Goal: Check status

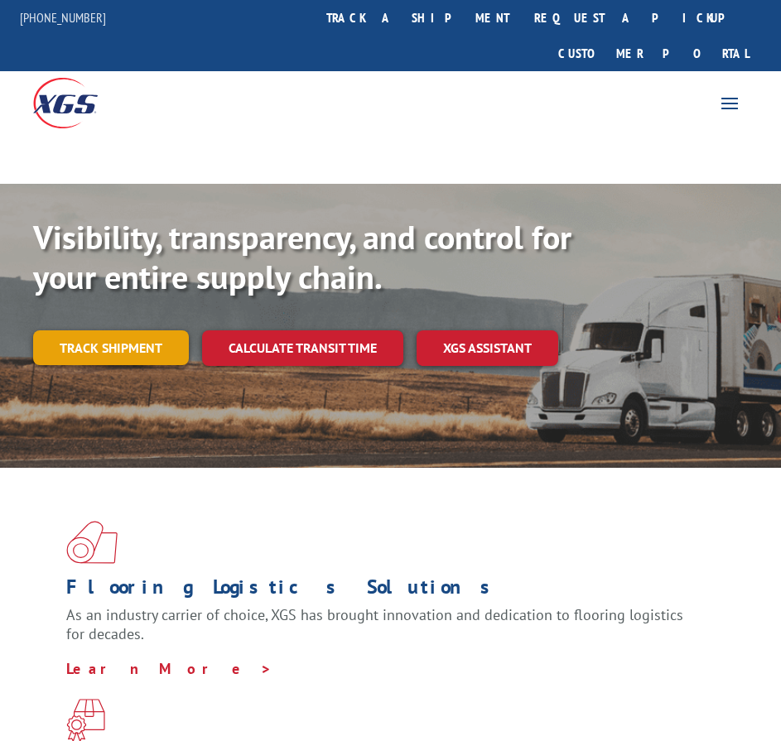
click at [128, 330] on link "Track shipment" at bounding box center [111, 347] width 156 height 35
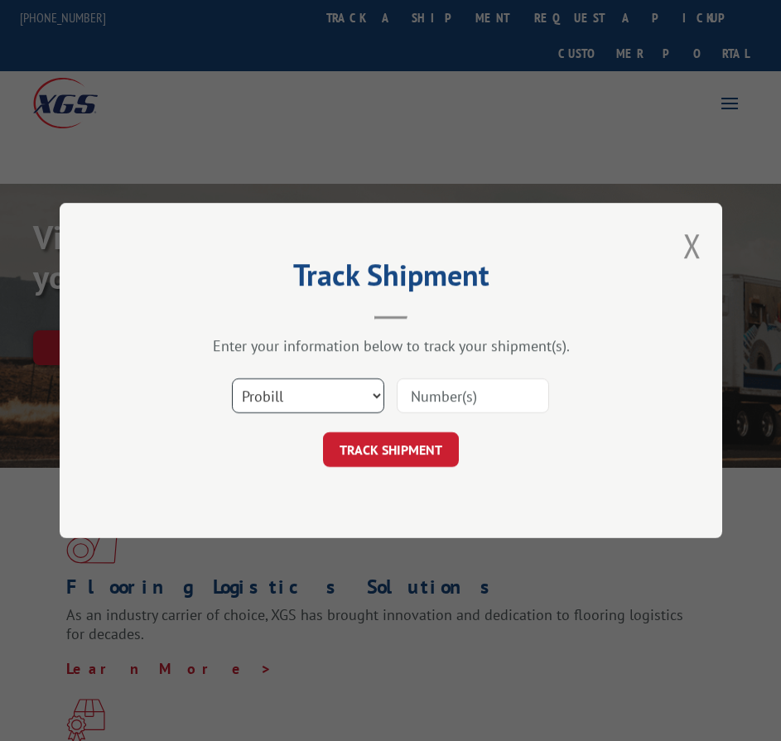
click at [293, 392] on select "Select category... Probill BOL PO" at bounding box center [308, 395] width 152 height 35
select select "bol"
click at [232, 378] on select "Select category... Probill BOL PO" at bounding box center [308, 395] width 152 height 35
click at [428, 396] on input at bounding box center [473, 395] width 152 height 35
paste input "2859276"
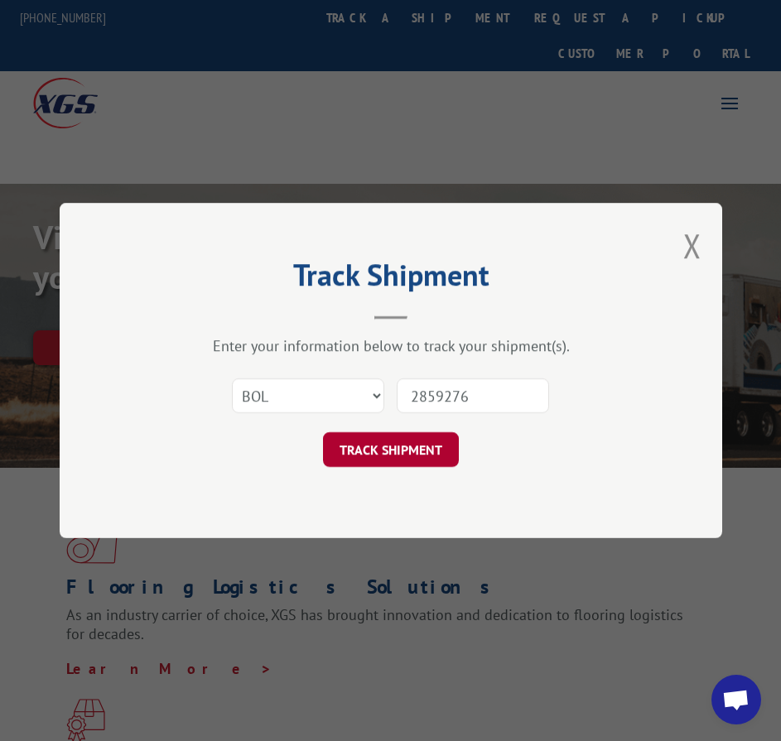
type input "2859276"
click at [420, 445] on button "TRACK SHIPMENT" at bounding box center [391, 449] width 136 height 35
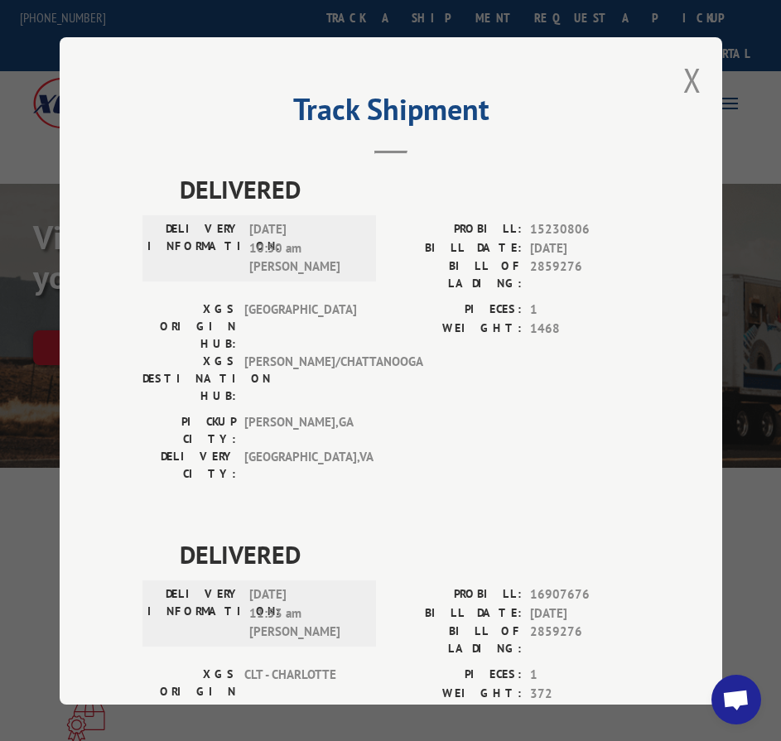
click at [699, 72] on div "Track Shipment DELIVERED DELIVERY INFORMATION: [DATE] 10:50 am [PERSON_NAME] PR…" at bounding box center [391, 370] width 662 height 667
click at [691, 74] on button "Close modal" at bounding box center [692, 80] width 18 height 44
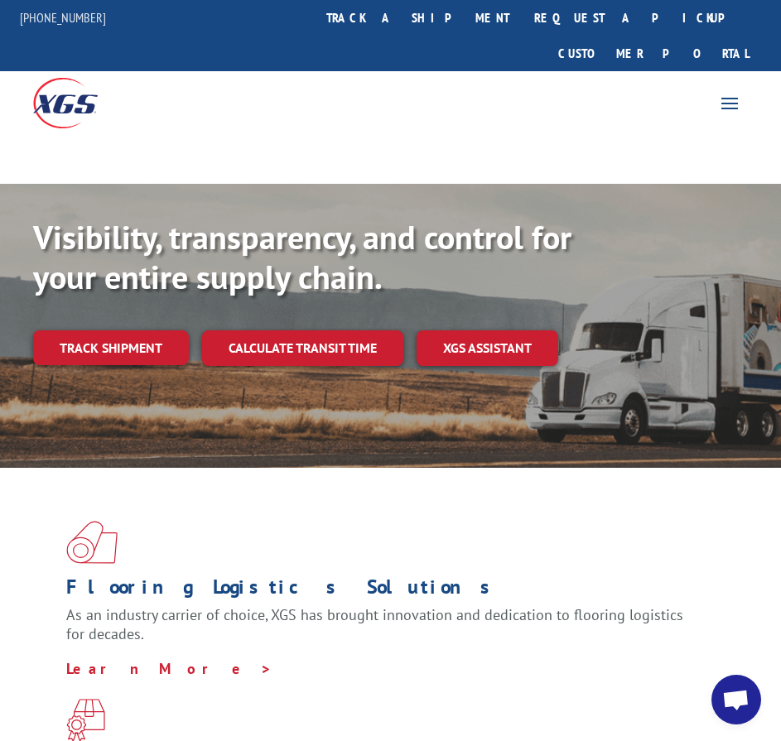
click at [89, 330] on link "Track shipment" at bounding box center [111, 347] width 156 height 35
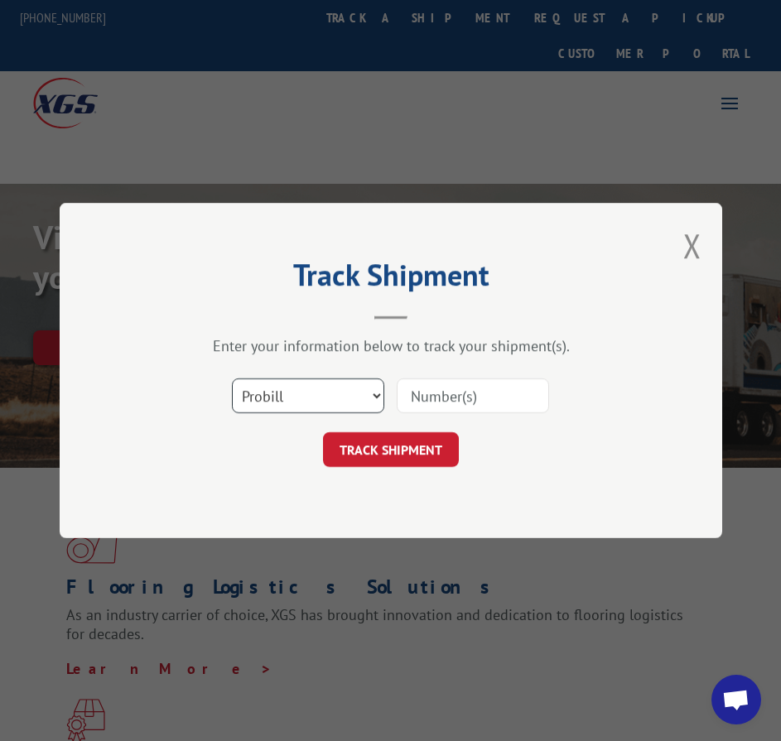
click at [282, 401] on select "Select category... Probill BOL PO" at bounding box center [308, 395] width 152 height 35
select select "bol"
click at [232, 378] on select "Select category... Probill BOL PO" at bounding box center [308, 395] width 152 height 35
click at [594, 94] on div "Track Shipment Enter your information below to track your shipment(s). Select c…" at bounding box center [390, 370] width 781 height 741
click at [696, 239] on button "Close modal" at bounding box center [692, 246] width 18 height 44
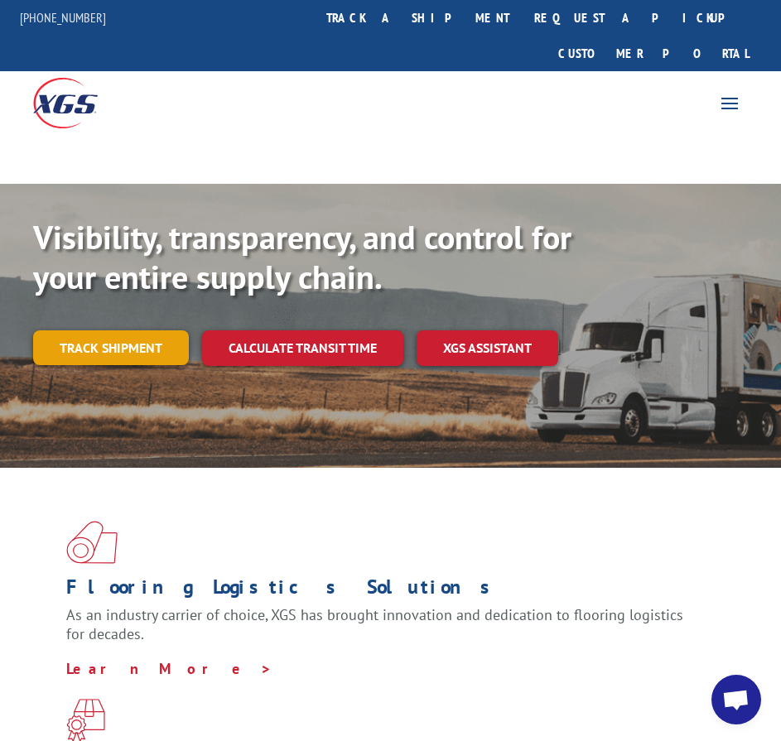
click at [134, 330] on link "Track shipment" at bounding box center [111, 347] width 156 height 35
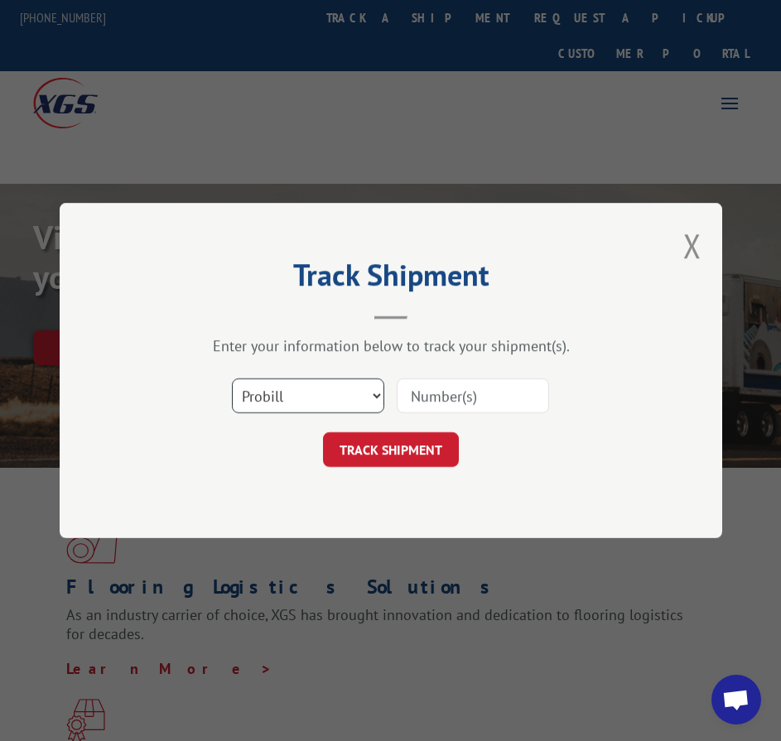
drag, startPoint x: 254, startPoint y: 402, endPoint x: 257, endPoint y: 411, distance: 8.6
click at [255, 402] on select "Select category... Probill BOL PO" at bounding box center [308, 395] width 152 height 35
select select "bol"
click at [232, 378] on select "Select category... Probill BOL PO" at bounding box center [308, 395] width 152 height 35
click at [438, 395] on input at bounding box center [473, 395] width 152 height 35
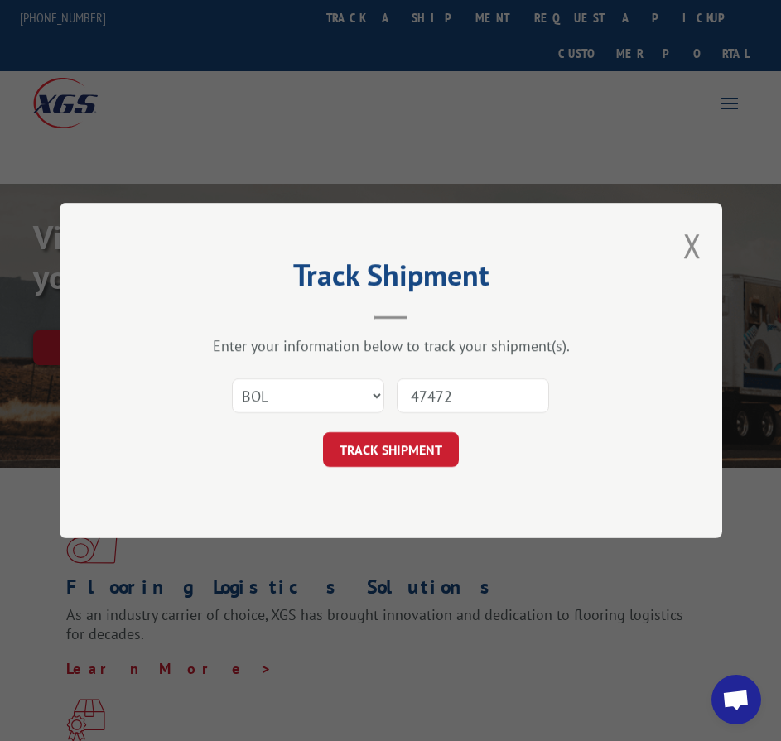
type input "474729"
click button "TRACK SHIPMENT" at bounding box center [391, 449] width 136 height 35
